Goal: Task Accomplishment & Management: Complete application form

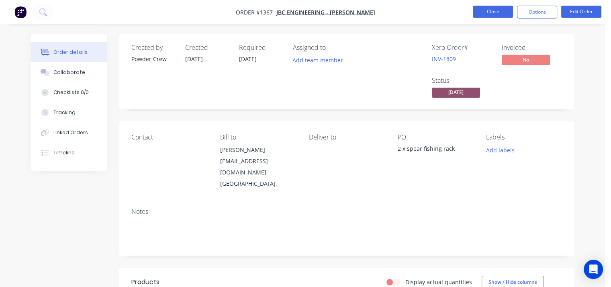
click at [505, 8] on button "Close" at bounding box center [493, 12] width 40 height 12
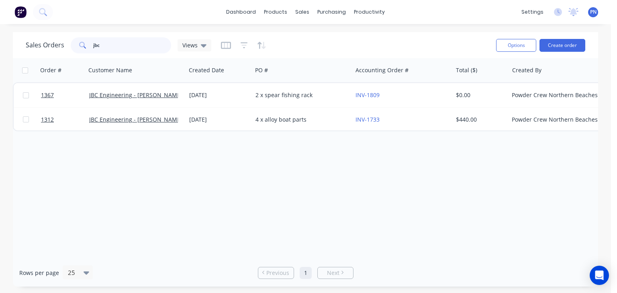
drag, startPoint x: 103, startPoint y: 47, endPoint x: 47, endPoint y: 39, distance: 56.8
click at [47, 39] on div "Sales Orders jbc Views" at bounding box center [119, 45] width 186 height 16
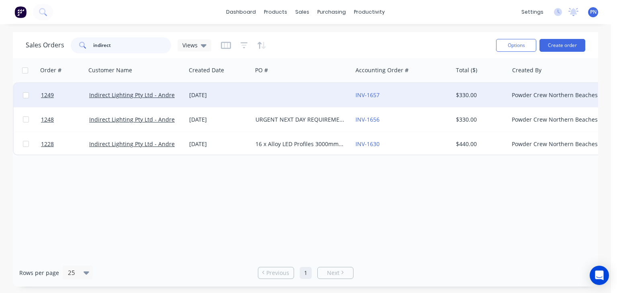
type input "indirect"
click at [202, 94] on div "[DATE]" at bounding box center [219, 95] width 60 height 8
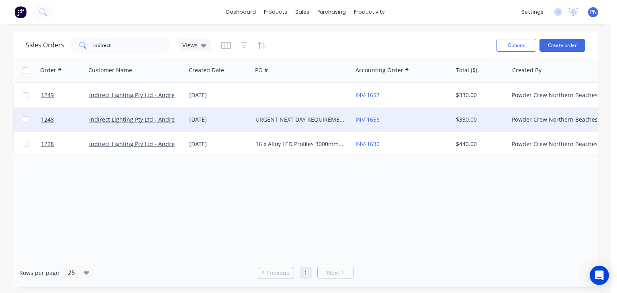
click at [300, 118] on div "URGENT NEXT DAY REQUIREMENT" at bounding box center [299, 120] width 89 height 8
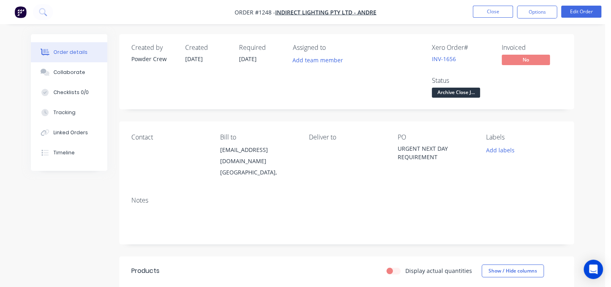
scroll to position [121, 0]
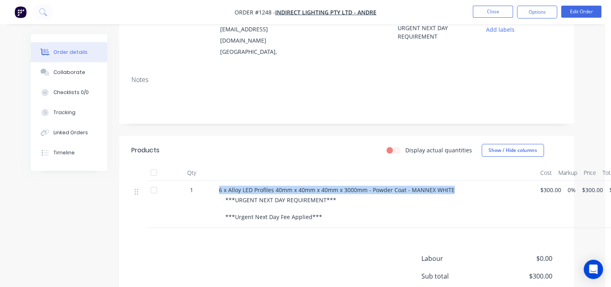
drag, startPoint x: 453, startPoint y: 182, endPoint x: 202, endPoint y: 183, distance: 251.1
click at [202, 183] on div "1 6 x Alloy LED Profiles 40mm x 40mm x 40mm x 3000mm - Powder Coat - MANNEX WHI…" at bounding box center [346, 204] width 431 height 47
copy div "6 x Alloy LED Profiles 40mm x 40mm x 40mm x 3000mm - Powder Coat - MANNEX WHITE"
click at [529, 12] on button "Options" at bounding box center [537, 12] width 40 height 13
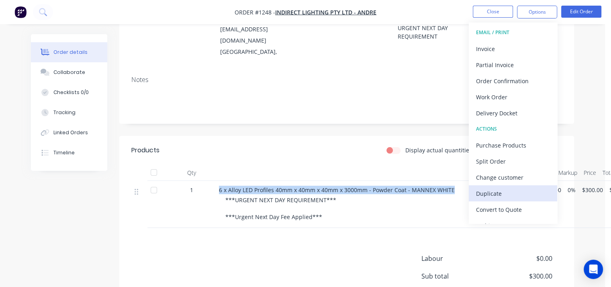
click at [495, 190] on div "Duplicate" at bounding box center [513, 194] width 74 height 12
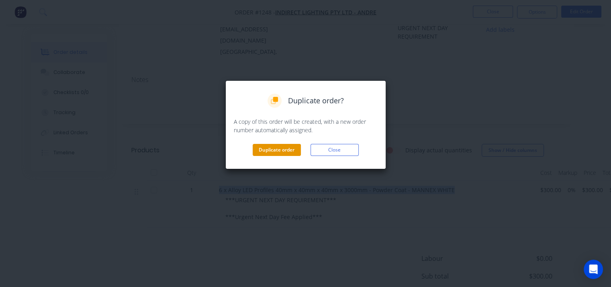
click at [264, 152] on button "Duplicate order" at bounding box center [277, 150] width 48 height 12
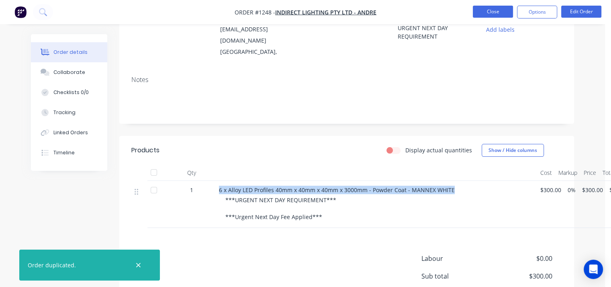
click at [482, 11] on button "Close" at bounding box center [493, 12] width 40 height 12
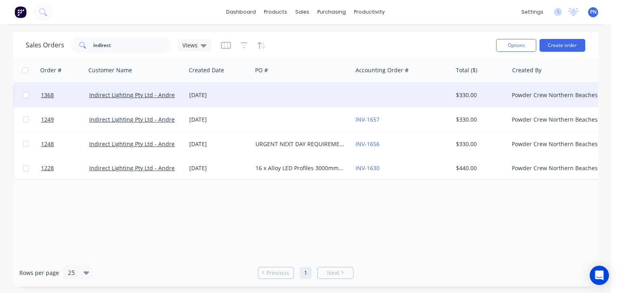
click at [245, 94] on div "[DATE]" at bounding box center [219, 95] width 60 height 8
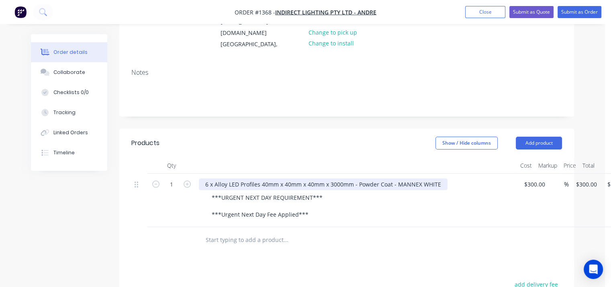
scroll to position [121, 0]
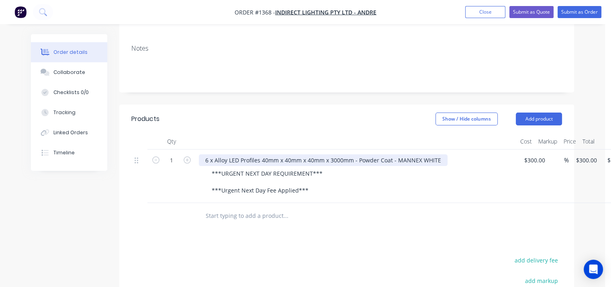
click at [207, 154] on div "6 x Alloy LED Profiles 40mm x 40mm x 40mm x 3000mm - Powder Coat - MANNEX WHITE" at bounding box center [323, 160] width 249 height 12
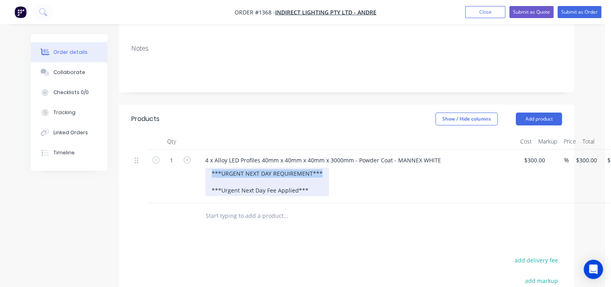
drag, startPoint x: 321, startPoint y: 163, endPoint x: 156, endPoint y: 165, distance: 165.1
click at [156, 165] on div "1 4 x Alloy LED Profiles 40mm x 40mm x 40mm x 3000mm - Powder Coat - MANNEX WHI…" at bounding box center [346, 175] width 431 height 53
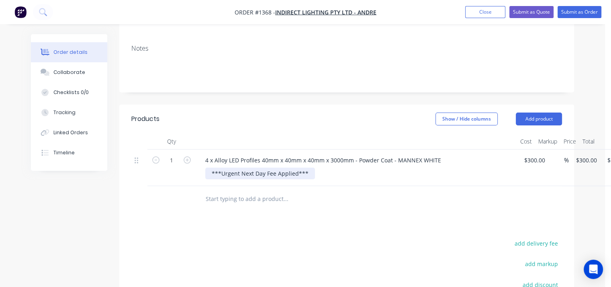
drag, startPoint x: 307, startPoint y: 180, endPoint x: 166, endPoint y: 175, distance: 141.1
click at [166, 175] on div "1 4 x Alloy LED Profiles 40mm x 40mm x 40mm x 3000mm - Powder Coat - MANNEX WHI…" at bounding box center [346, 167] width 431 height 37
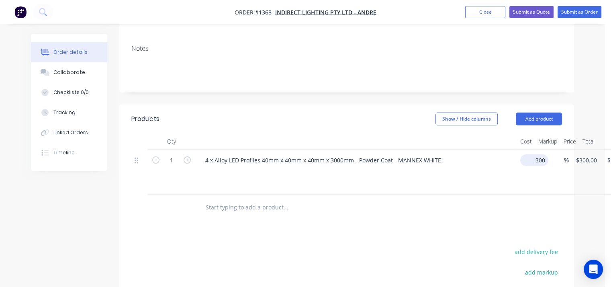
click at [532, 154] on input "300" at bounding box center [535, 160] width 25 height 12
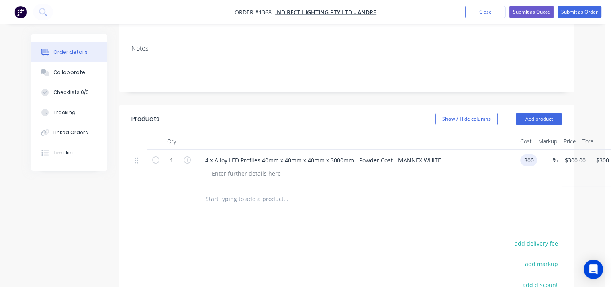
click at [532, 154] on input "300" at bounding box center [530, 160] width 14 height 12
type input "$200.00"
click at [199, 228] on div "Products Show / Hide columns Add product Qty Cost Markup Price Total 1 4 x Allo…" at bounding box center [346, 254] width 455 height 300
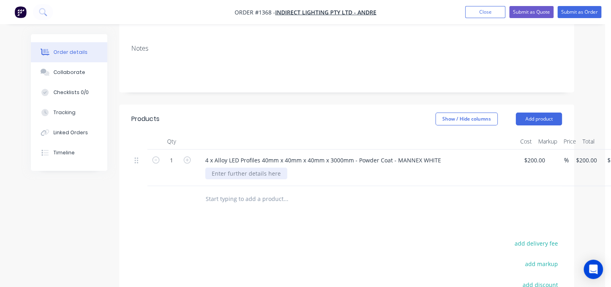
click at [229, 168] on div at bounding box center [246, 174] width 82 height 12
click at [575, 7] on button "Submit as Order" at bounding box center [580, 12] width 44 height 12
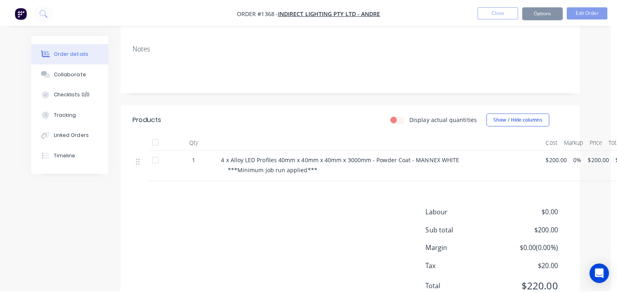
scroll to position [0, 0]
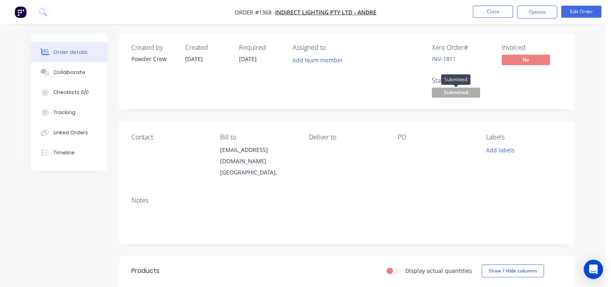
click at [458, 96] on span "Submitted" at bounding box center [456, 93] width 48 height 10
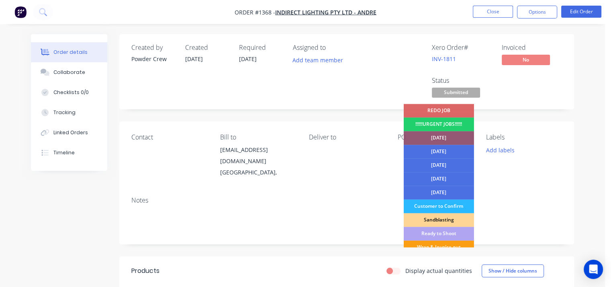
click at [443, 246] on div "Wrap & Invoice out" at bounding box center [439, 247] width 70 height 14
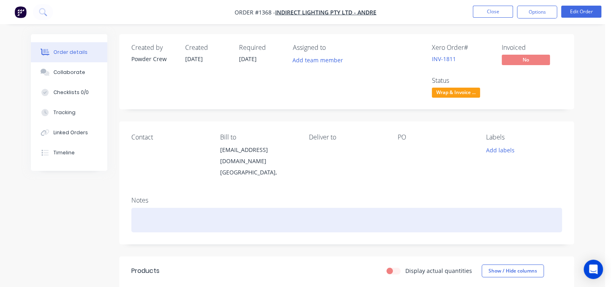
click at [151, 208] on div at bounding box center [346, 220] width 431 height 25
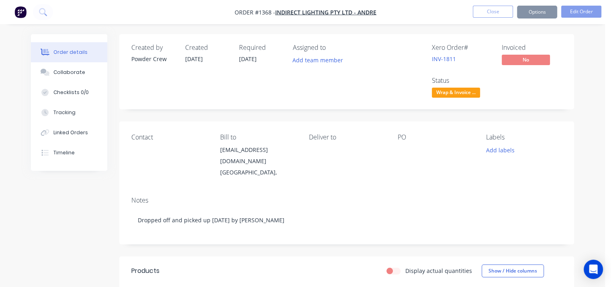
click at [400, 147] on div at bounding box center [435, 149] width 76 height 11
click at [484, 13] on button "Close" at bounding box center [493, 12] width 40 height 12
